Goal: Find specific page/section: Find specific page/section

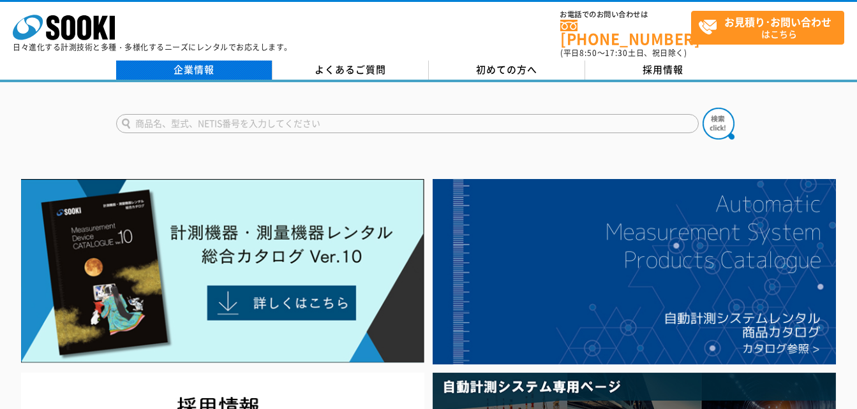
click at [179, 67] on link "企業情報" at bounding box center [194, 70] width 156 height 19
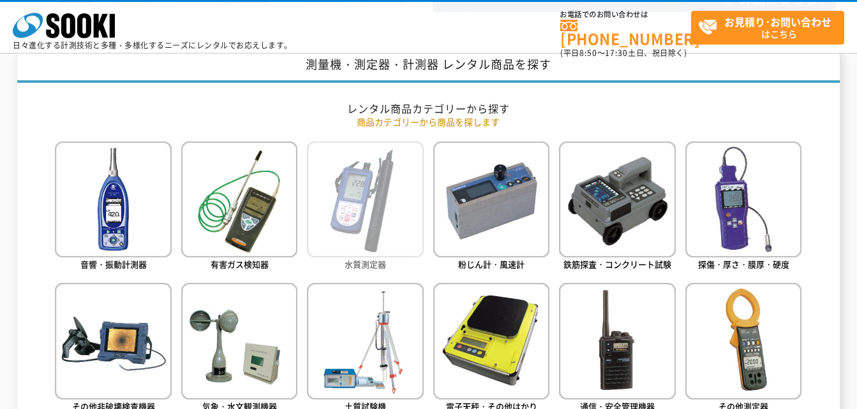
scroll to position [510, 0]
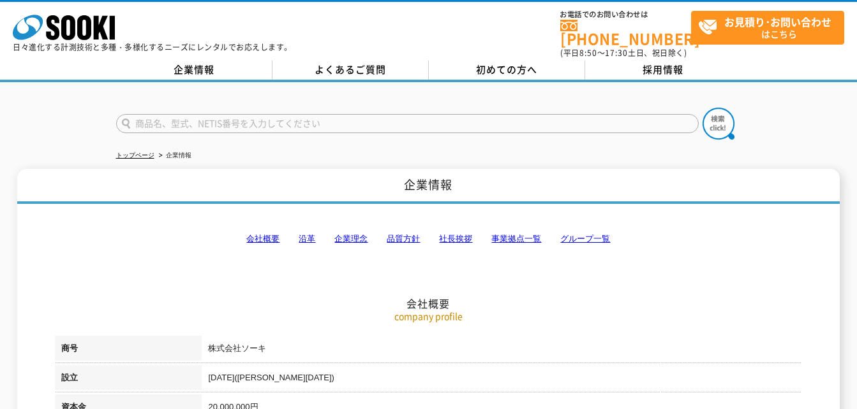
click at [460, 234] on link "社長挨拶" at bounding box center [455, 239] width 33 height 10
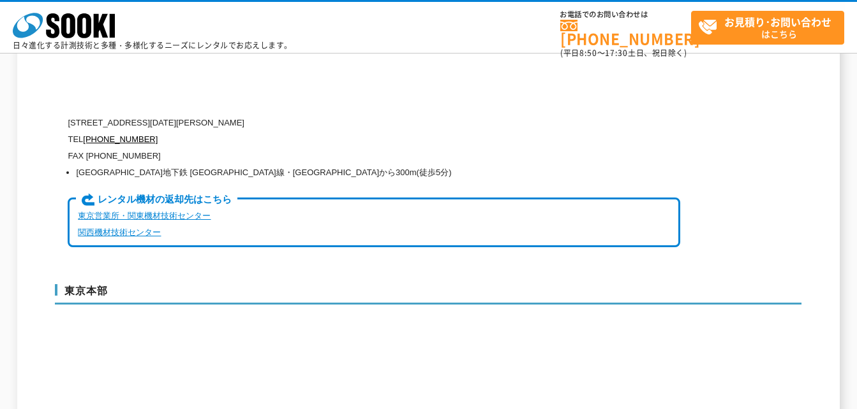
scroll to position [3163, 0]
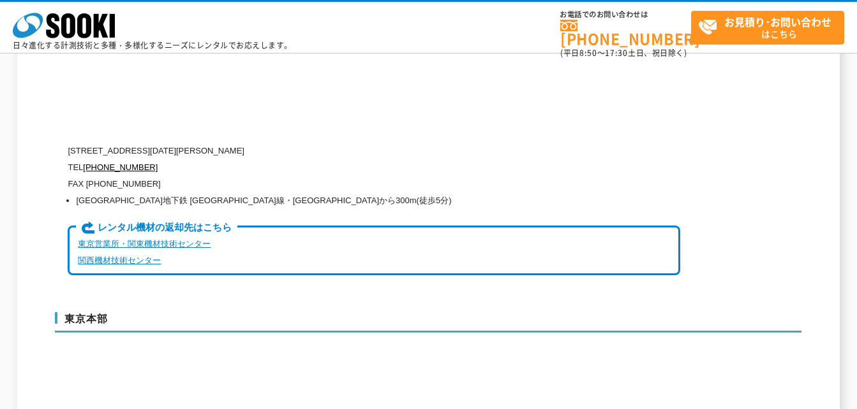
click at [143, 239] on link "東京営業所・関東機材技術センター" at bounding box center [144, 244] width 133 height 10
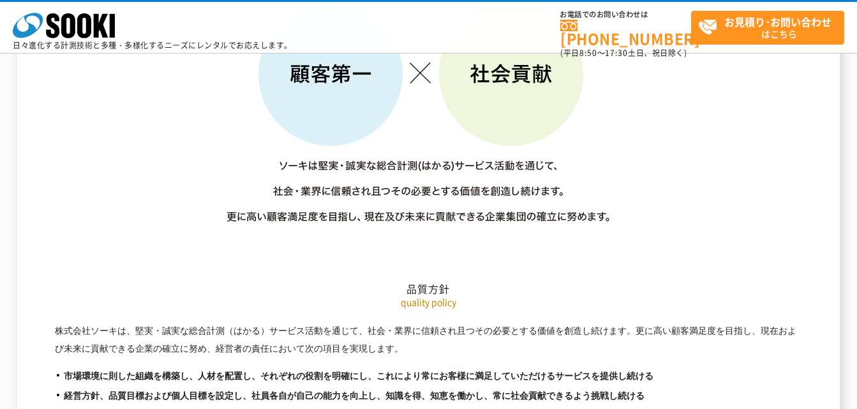
scroll to position [1948, 0]
